Goal: Information Seeking & Learning: Learn about a topic

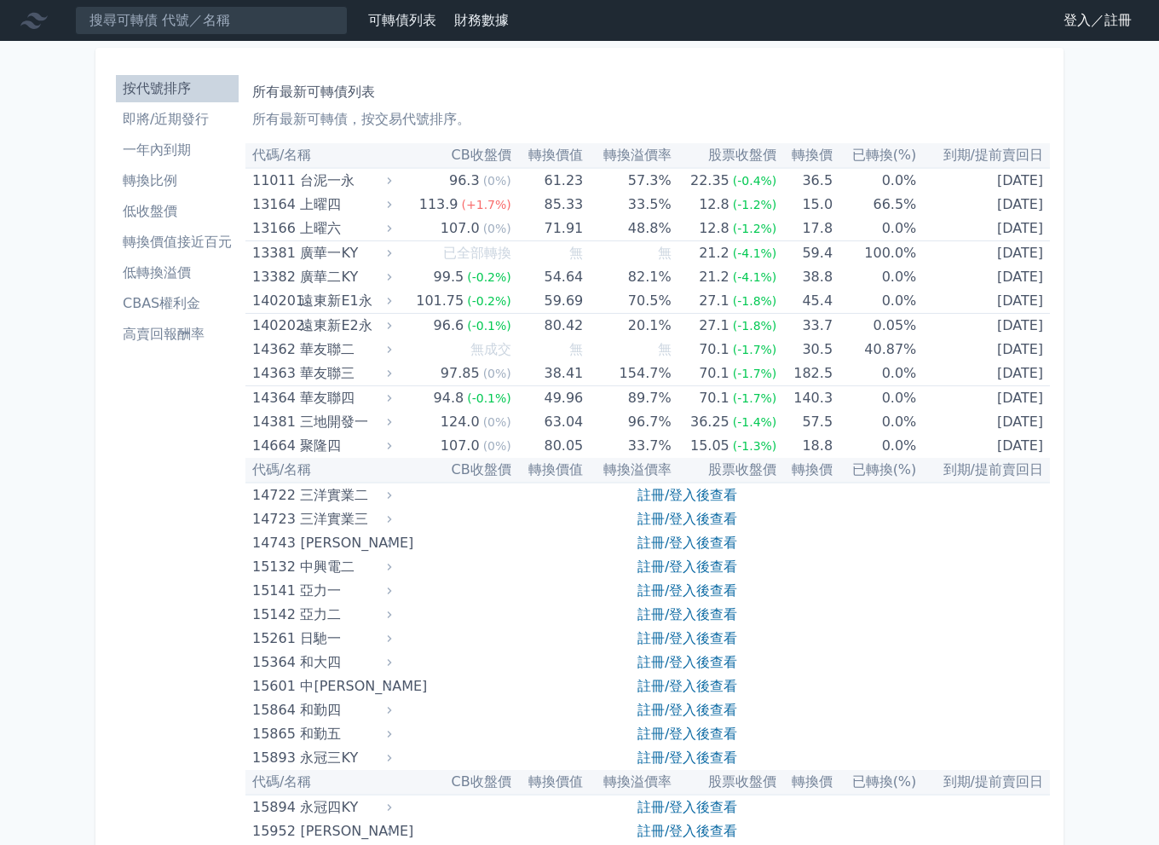
click at [1063, 21] on link "登入／註冊" at bounding box center [1097, 20] width 95 height 27
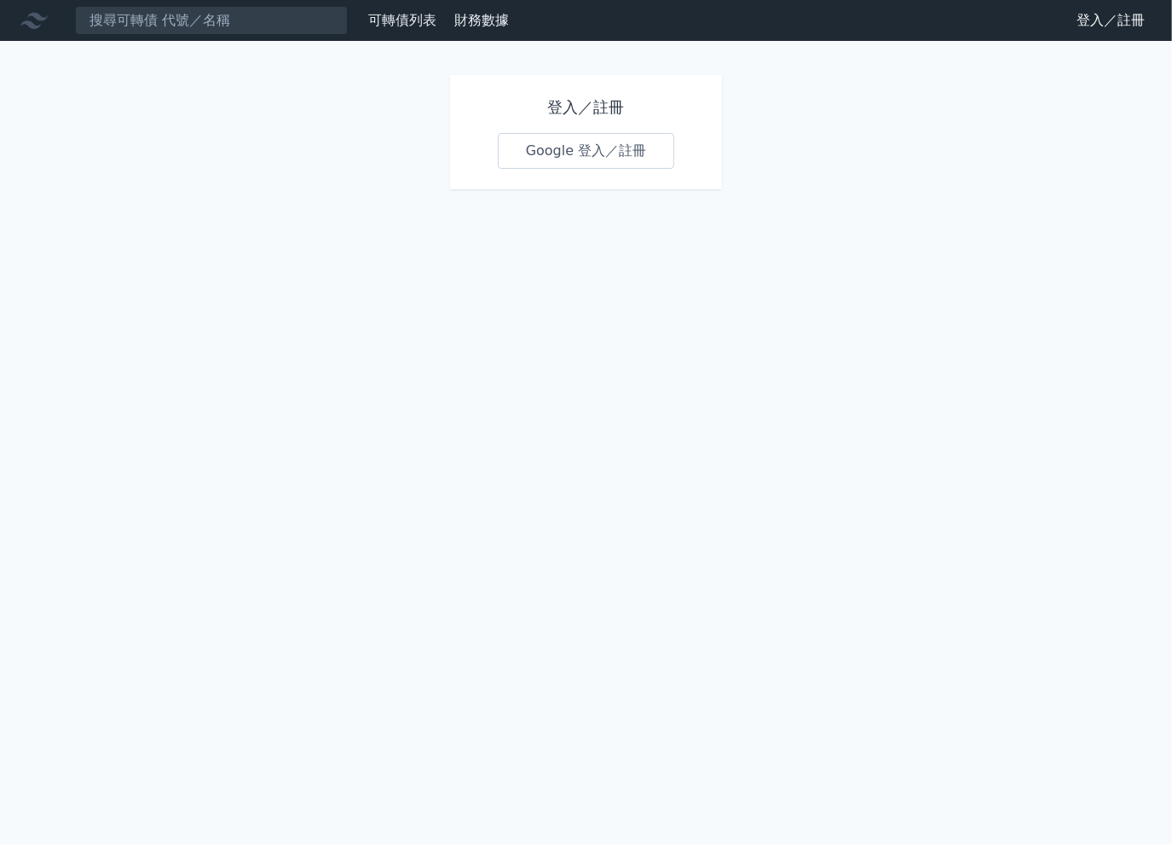
click at [600, 159] on link "Google 登入／註冊" at bounding box center [586, 151] width 177 height 36
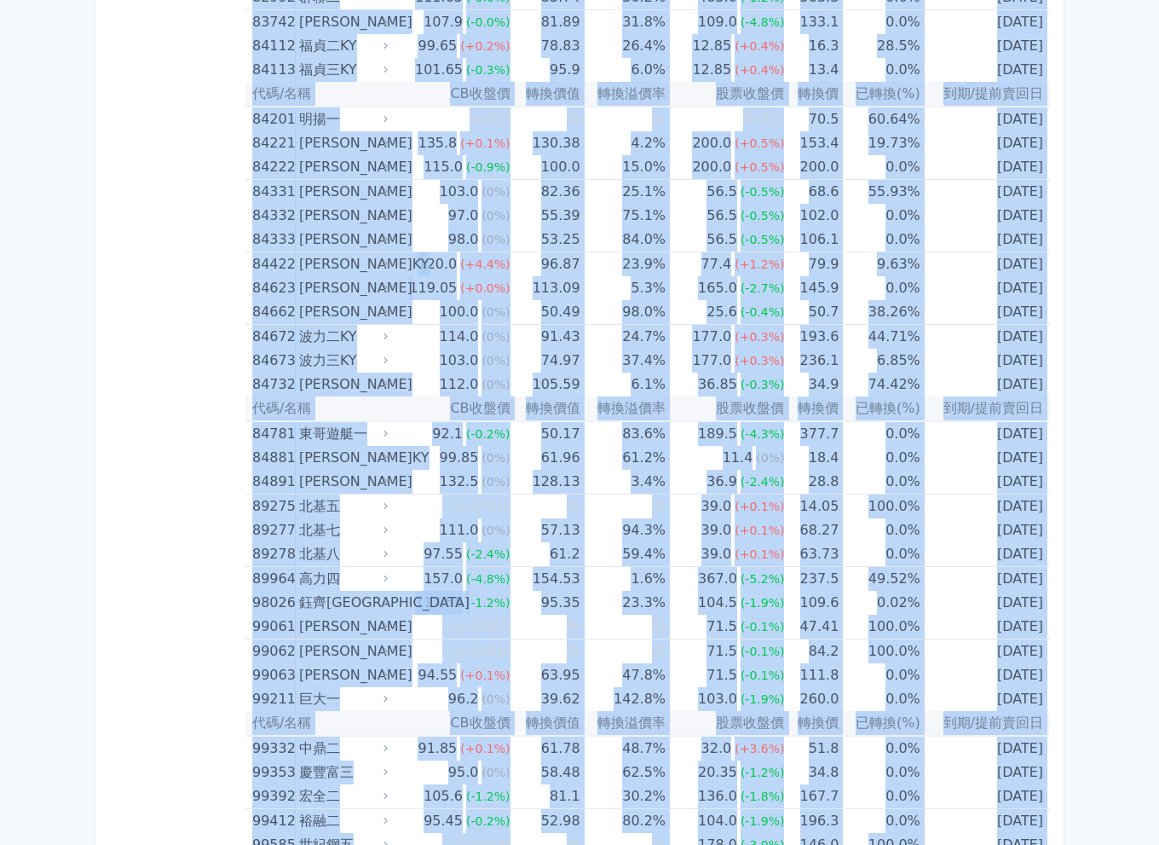
scroll to position [9894, 0]
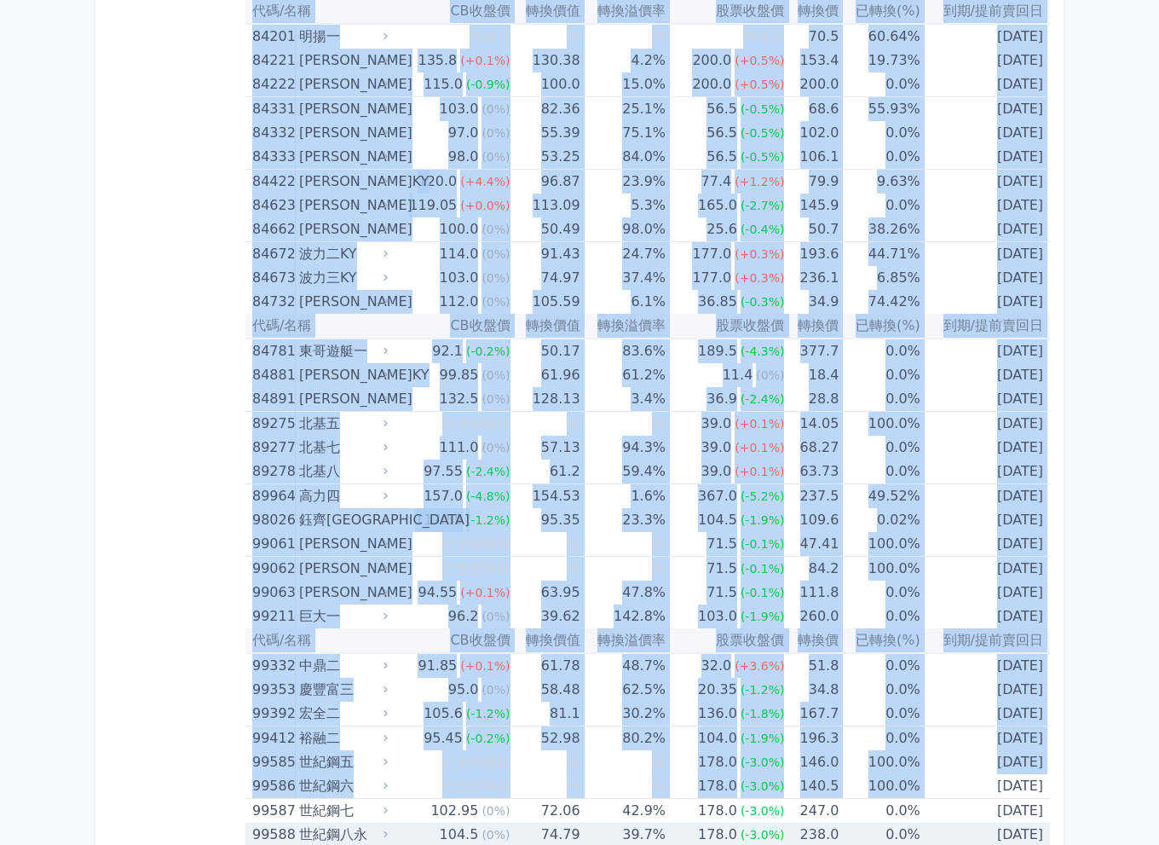
drag, startPoint x: 249, startPoint y: 175, endPoint x: 1043, endPoint y: 811, distance: 1017.5
copy table "11011 台泥一永 96.3 (0%) 61.23 57.3% 22.35 (-0.4%) 36.5 0.0% 2027-12-10 可轉債名稱 台泥一永 …"
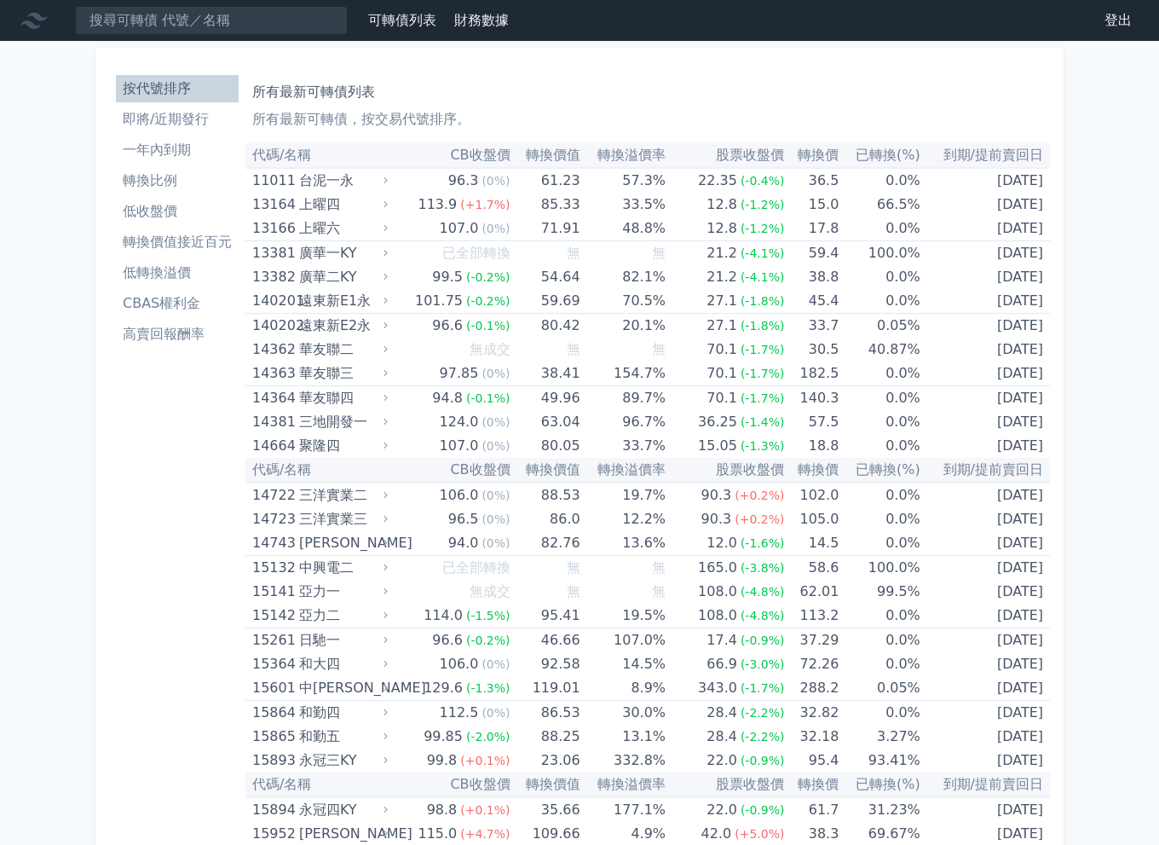
click at [187, 261] on link "低轉換溢價" at bounding box center [177, 272] width 123 height 27
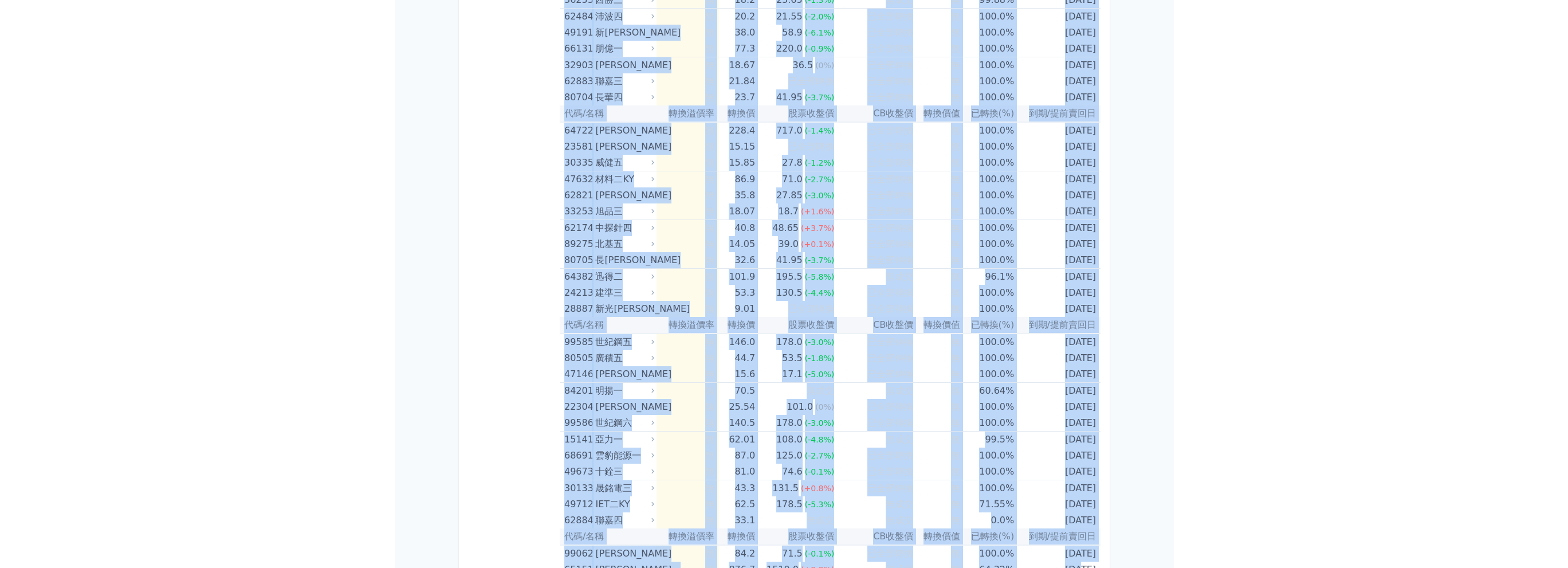
scroll to position [6585, 0]
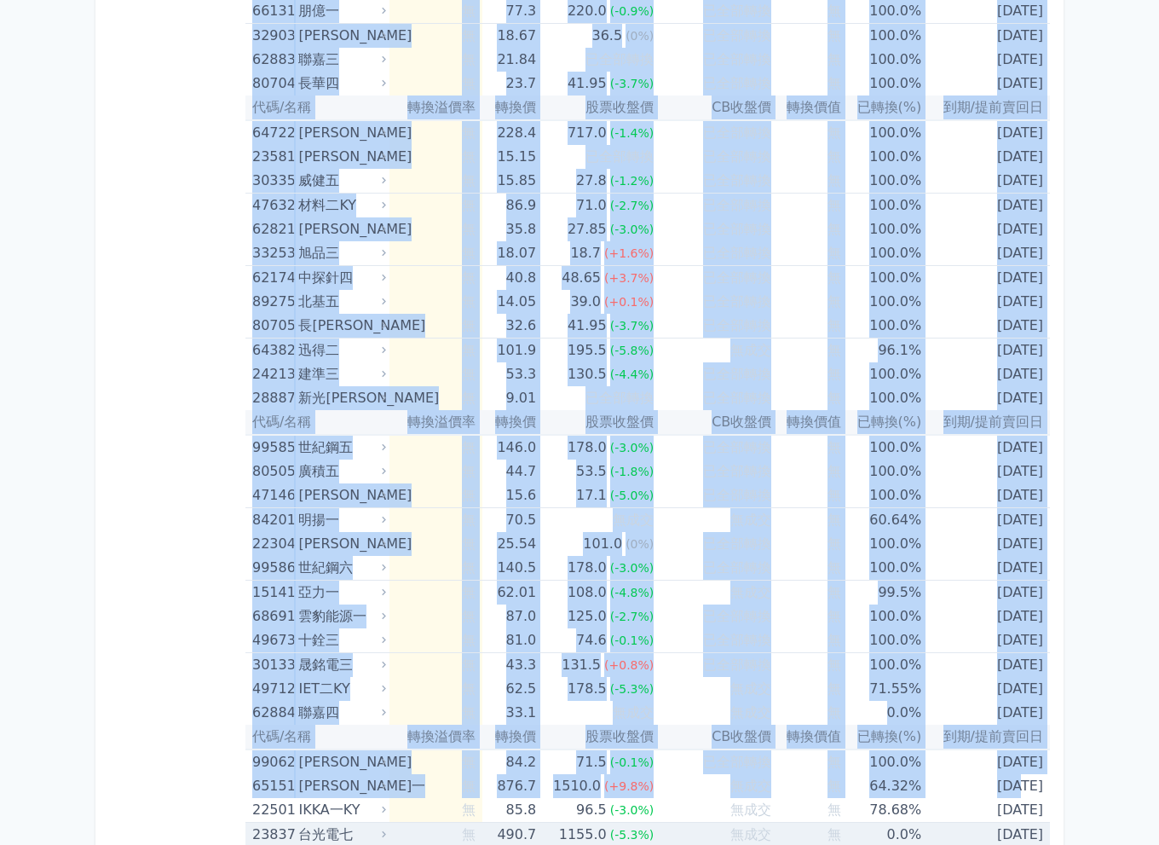
drag, startPoint x: 250, startPoint y: 182, endPoint x: 1042, endPoint y: 808, distance: 1009.7
copy table "72889 lorEM -4.4% 89.9 76.4 (+0.4%) 164.0 (-9.1%) 969.89 2.5% 0460-91-91 ipsum …"
